Goal: Task Accomplishment & Management: Use online tool/utility

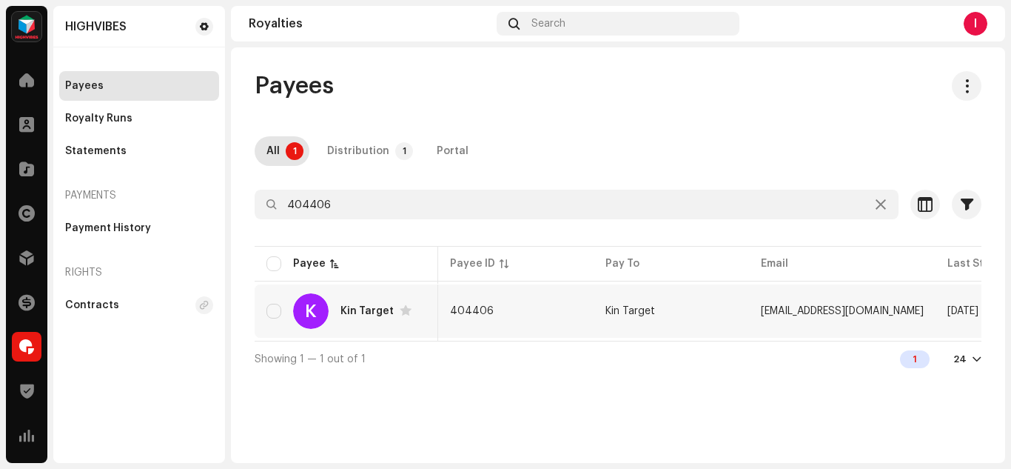
scroll to position [0, 327]
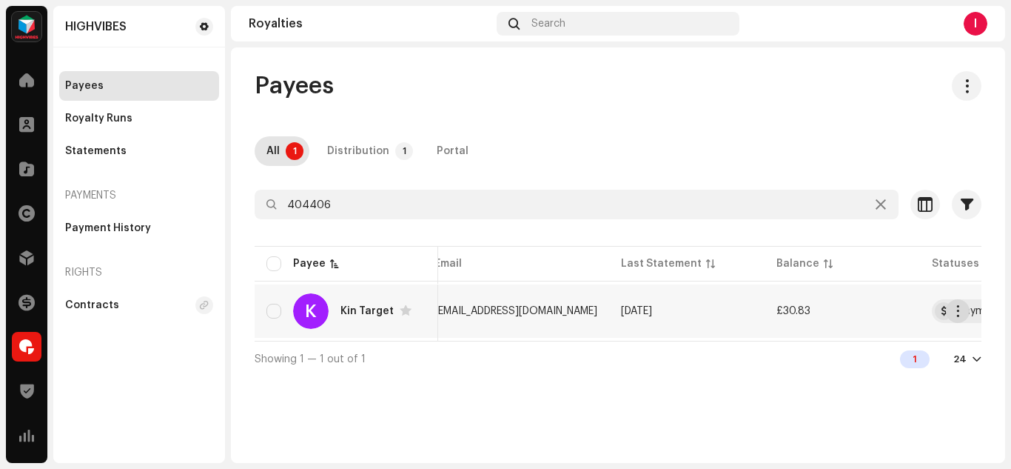
click at [960, 311] on span "button" at bounding box center [958, 311] width 11 height 12
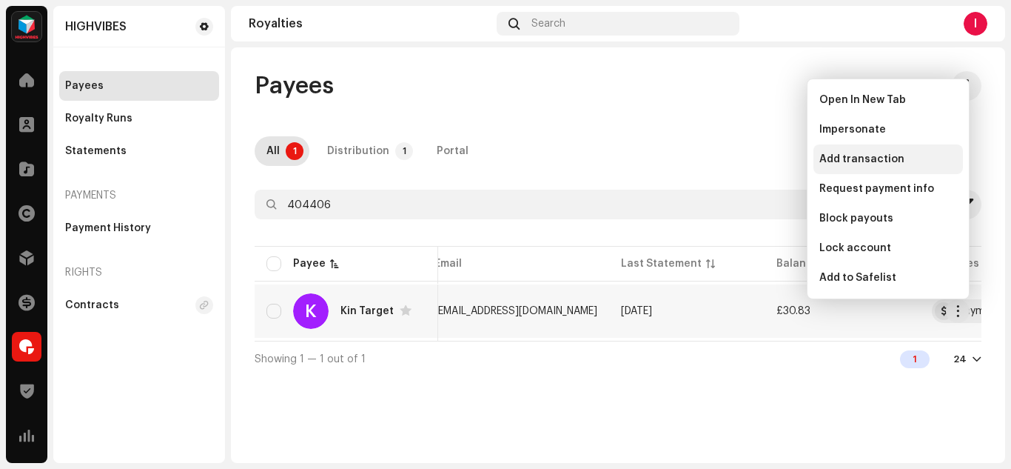
click at [848, 154] on span "Add transaction" at bounding box center [862, 159] width 85 height 12
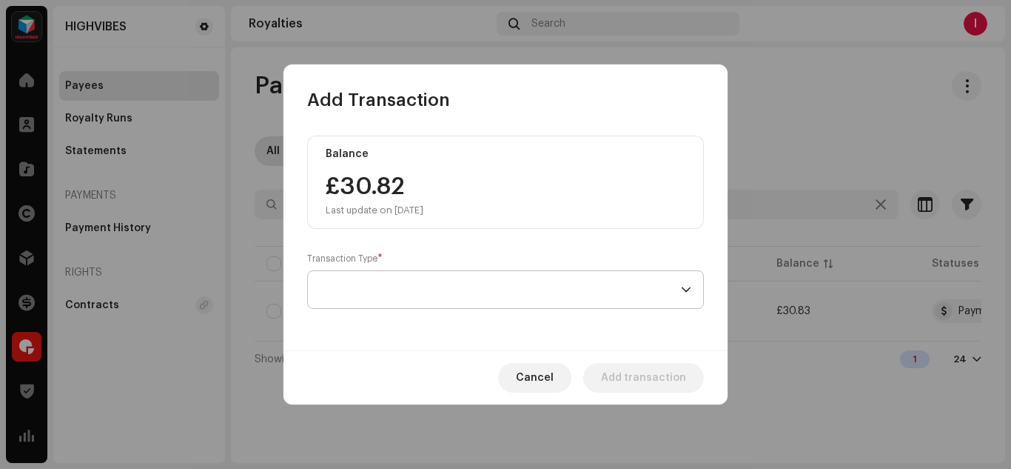
click at [420, 289] on span at bounding box center [500, 289] width 361 height 37
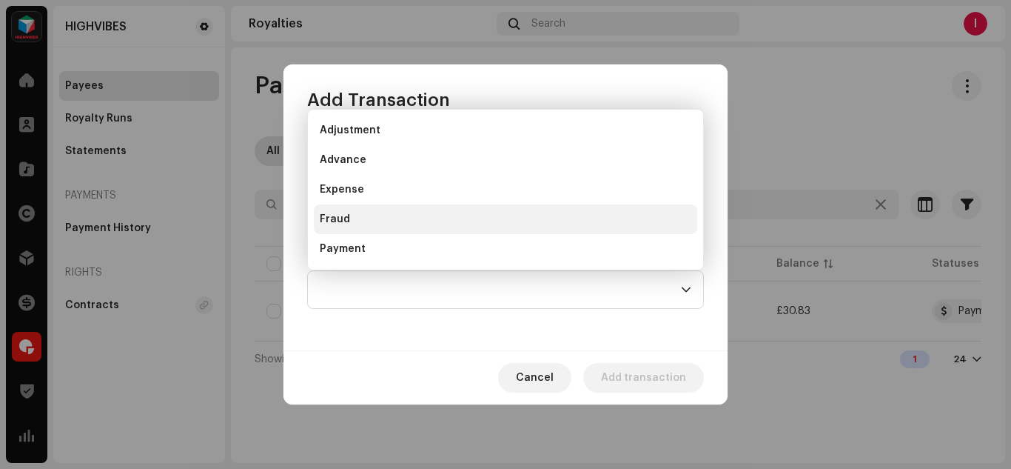
scroll to position [24, 0]
click at [364, 217] on li "Payment" at bounding box center [506, 225] width 384 height 30
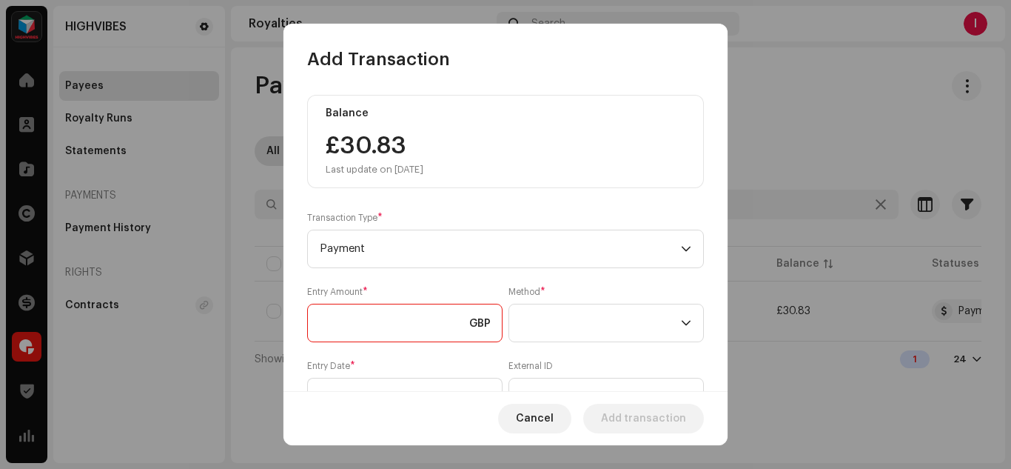
click at [367, 332] on input at bounding box center [404, 323] width 195 height 38
type input "30.00"
click at [517, 339] on p-select at bounding box center [606, 323] width 195 height 38
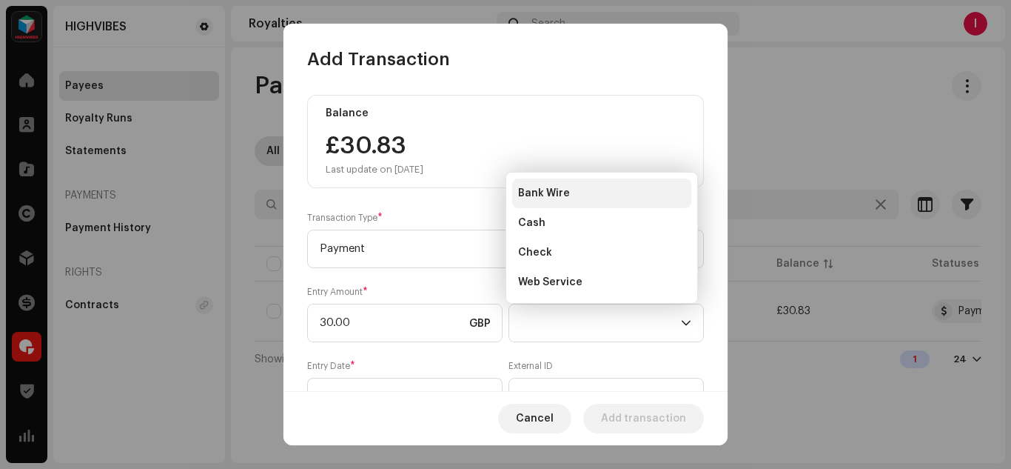
click at [529, 187] on span "Bank Wire" at bounding box center [544, 193] width 52 height 15
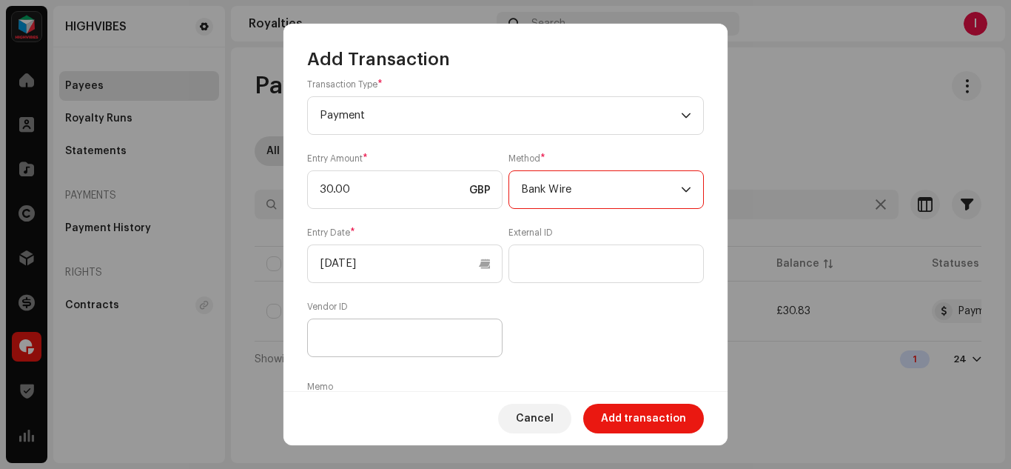
scroll to position [238, 0]
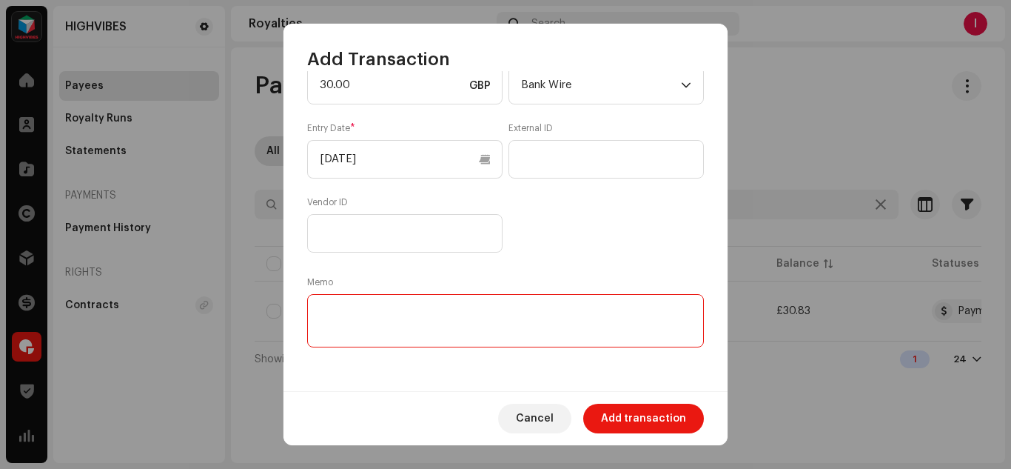
click at [400, 317] on textarea at bounding box center [505, 320] width 397 height 53
type textarea "ROYALTY PAYMENT"
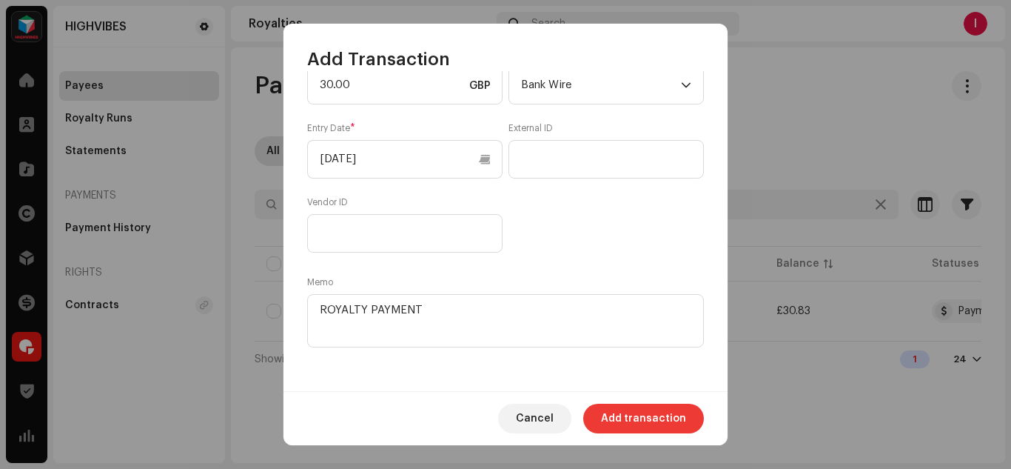
click at [634, 423] on span "Add transaction" at bounding box center [643, 419] width 85 height 30
